Goal: Transaction & Acquisition: Download file/media

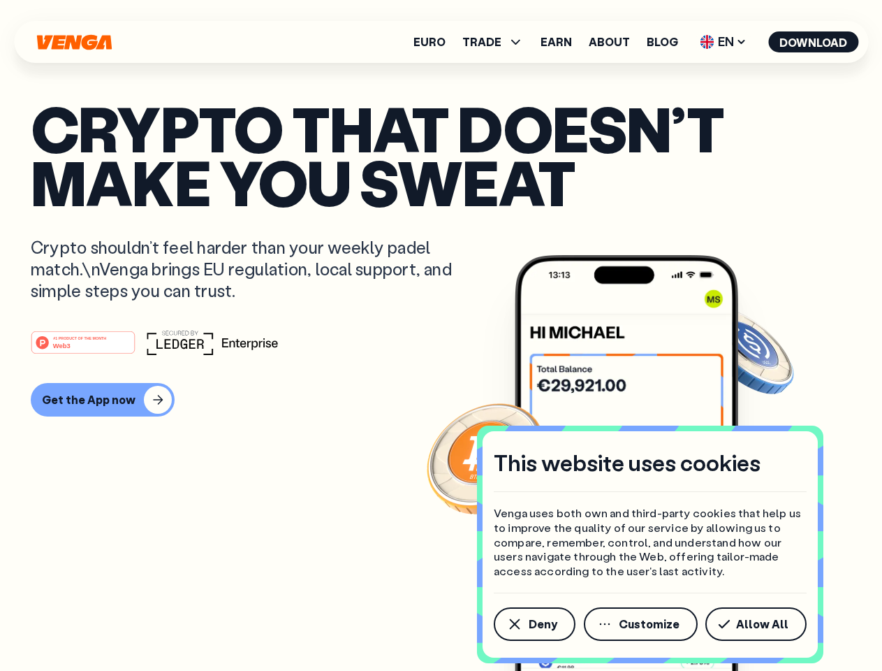
click at [441, 335] on div "#1 PRODUCT OF THE MONTH Web3" at bounding box center [441, 342] width 821 height 25
click at [534, 624] on span "Deny" at bounding box center [543, 623] width 29 height 11
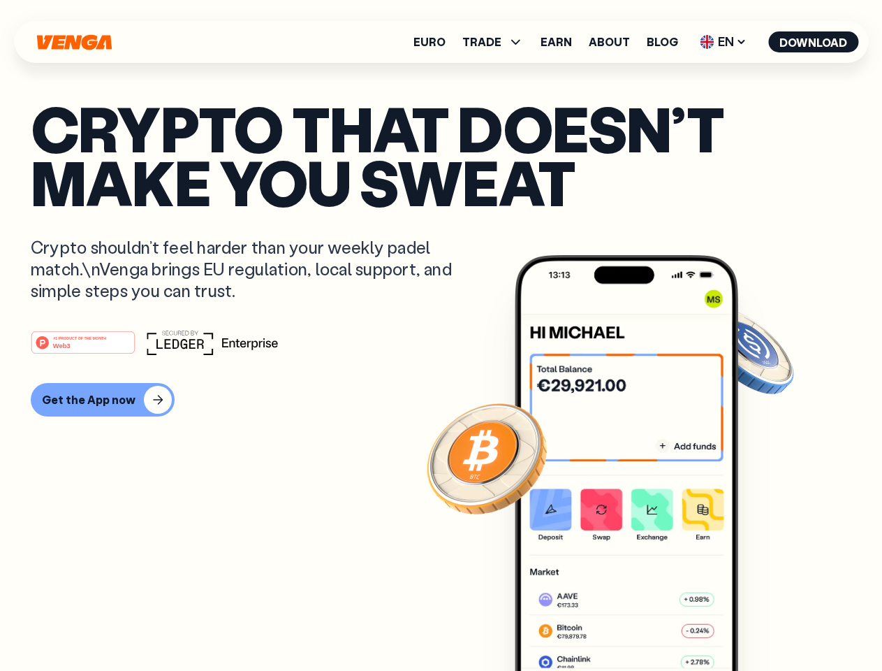
click at [642, 624] on img at bounding box center [627, 489] width 224 height 468
click at [759, 624] on article "Crypto that doesn’t make you sweat Crypto shouldn’t feel harder than your weekl…" at bounding box center [441, 363] width 821 height 524
click at [497, 42] on span "TRADE" at bounding box center [481, 41] width 39 height 11
click at [724, 42] on span "EN" at bounding box center [723, 42] width 57 height 22
click at [814, 42] on button "Download" at bounding box center [813, 41] width 90 height 21
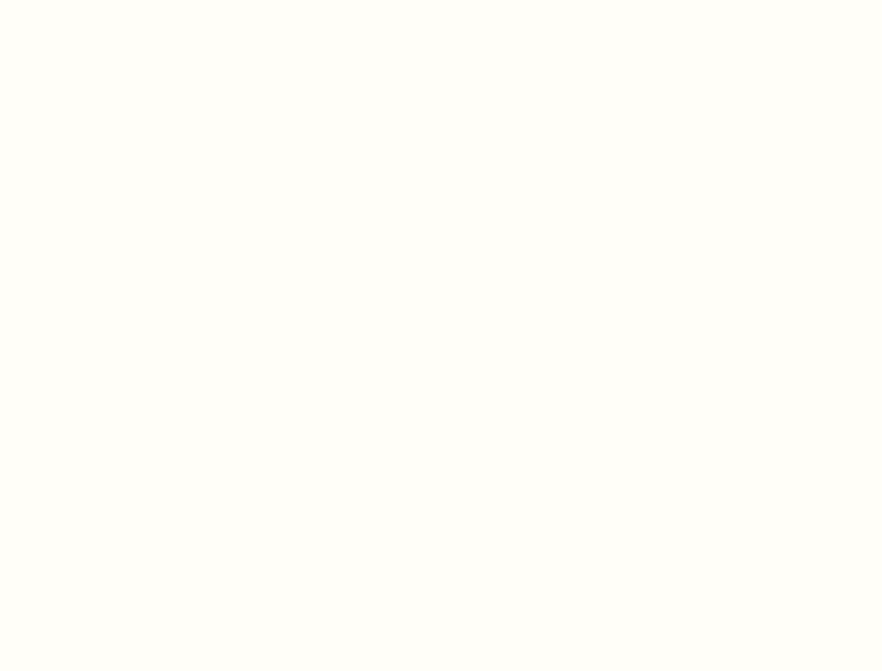
click at [101, 0] on html "This website uses cookies Venga uses both own and third-party cookies that help…" at bounding box center [441, 0] width 882 height 0
click at [85, 0] on html "This website uses cookies Venga uses both own and third-party cookies that help…" at bounding box center [441, 0] width 882 height 0
